Goal: Transaction & Acquisition: Book appointment/travel/reservation

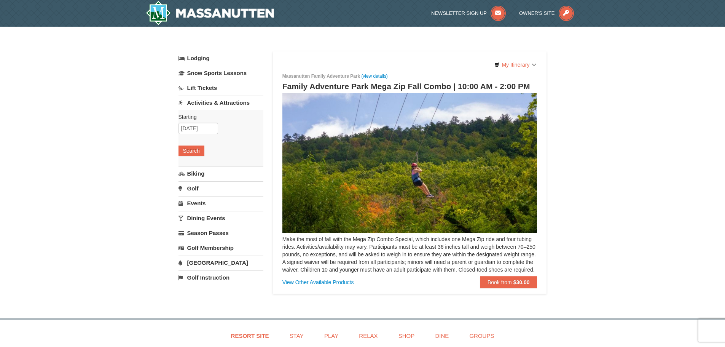
click at [367, 76] on div "(view details)" at bounding box center [374, 76] width 26 height 8
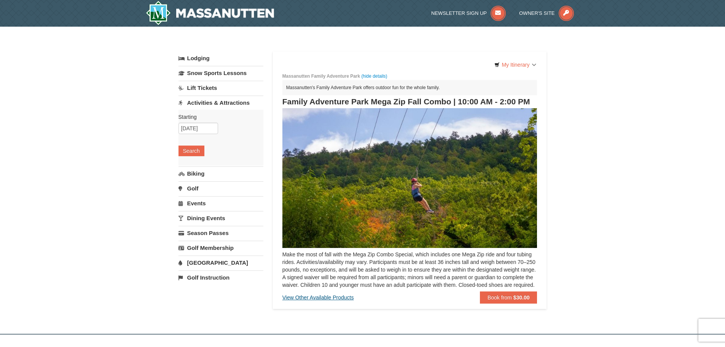
click at [336, 303] on div "View Other Available Products" at bounding box center [318, 297] width 72 height 12
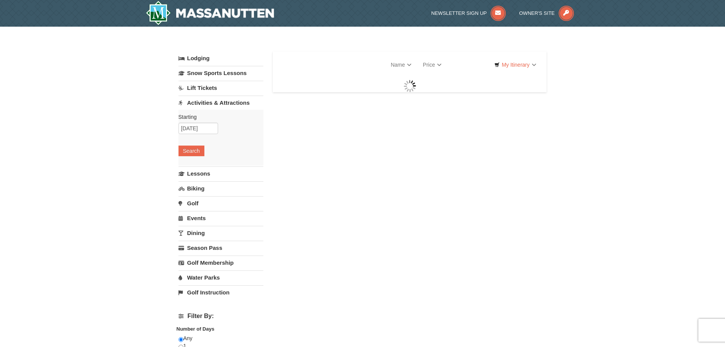
select select "9"
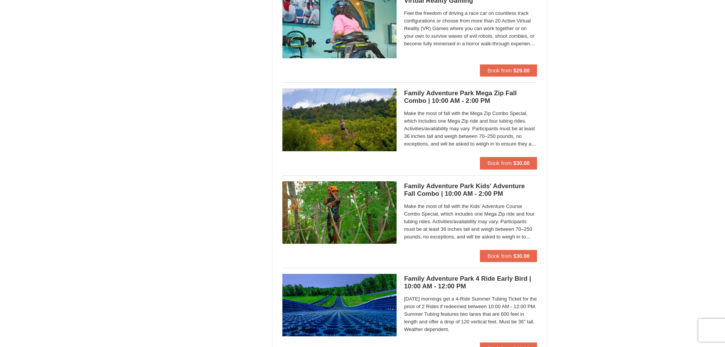
scroll to position [1675, 0]
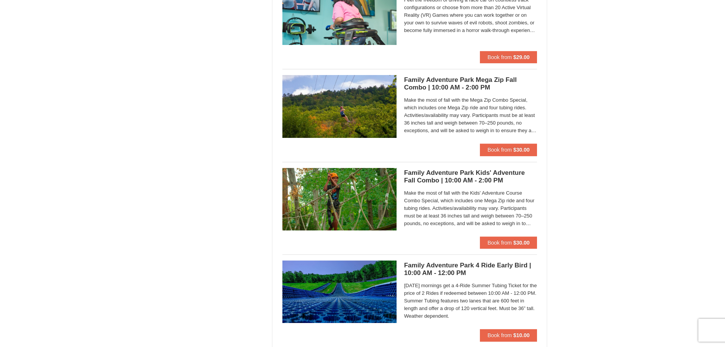
click at [445, 269] on h5 "Family Adventure Park 4 Ride Early Bird | 10:00 AM - 12:00 PM Massanutten Famil…" at bounding box center [470, 269] width 133 height 15
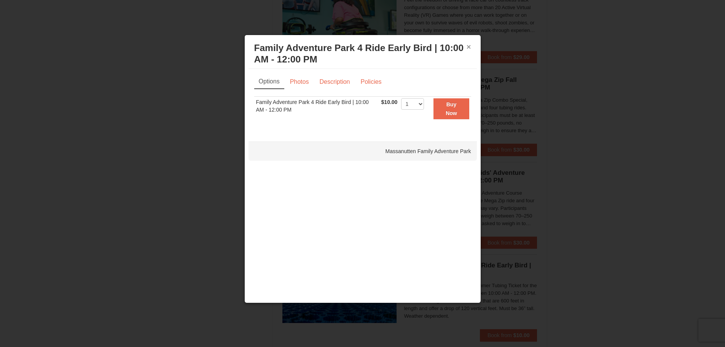
click at [467, 46] on button "×" at bounding box center [469, 47] width 5 height 8
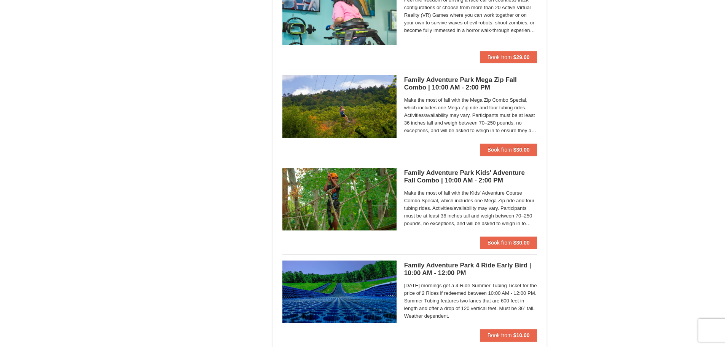
scroll to position [1637, 0]
